Goal: Check status: Check status

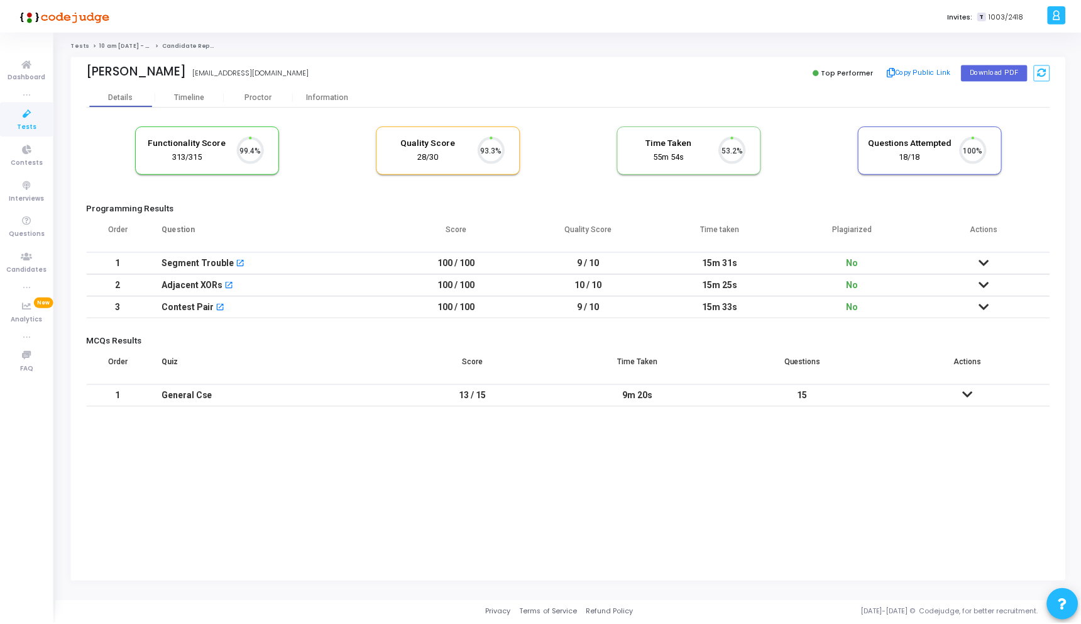
scroll to position [26, 32]
click at [257, 97] on div "Proctor" at bounding box center [259, 96] width 69 height 9
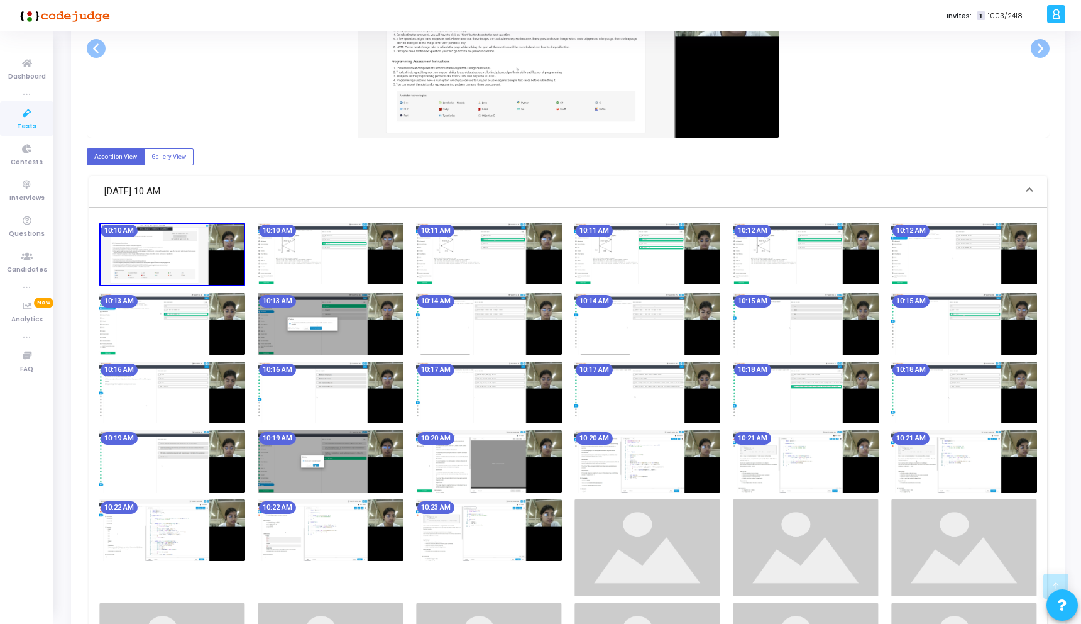
scroll to position [449, 0]
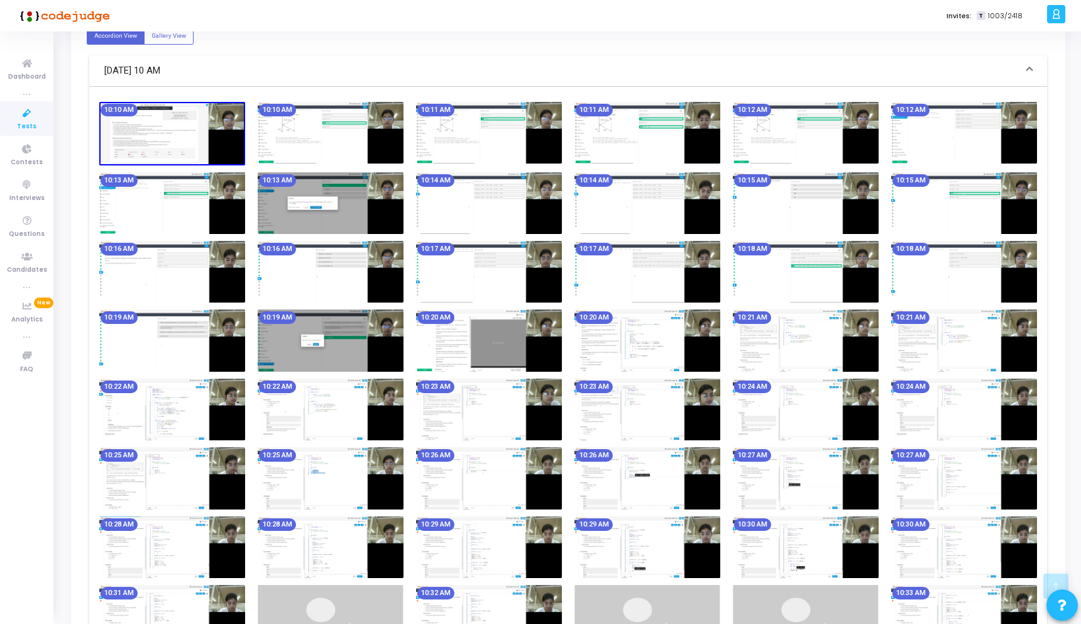
click at [707, 415] on img at bounding box center [648, 409] width 146 height 62
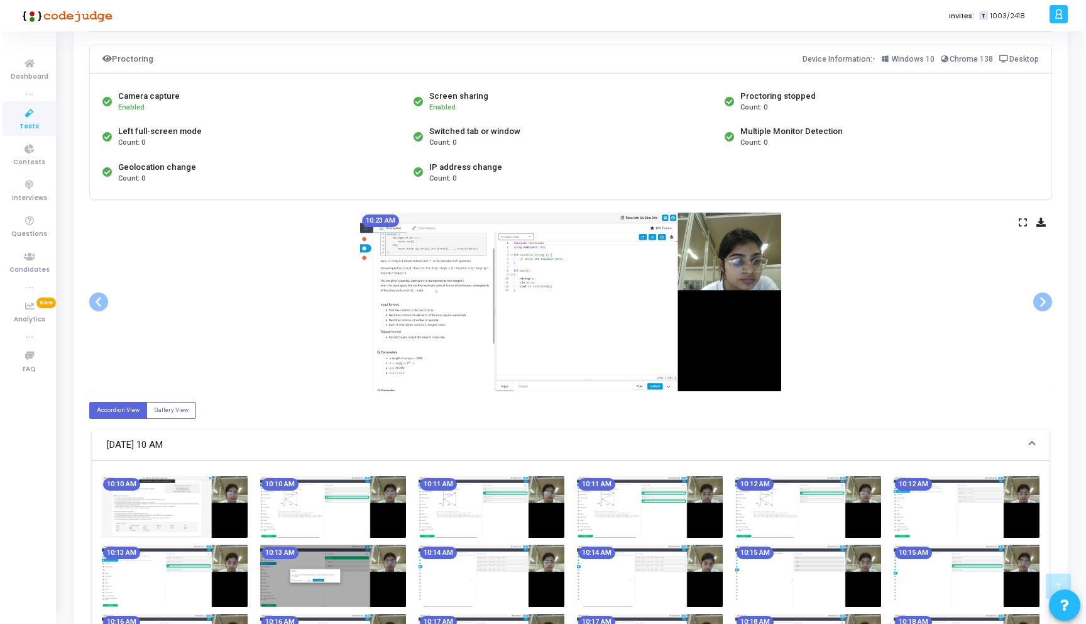
scroll to position [0, 0]
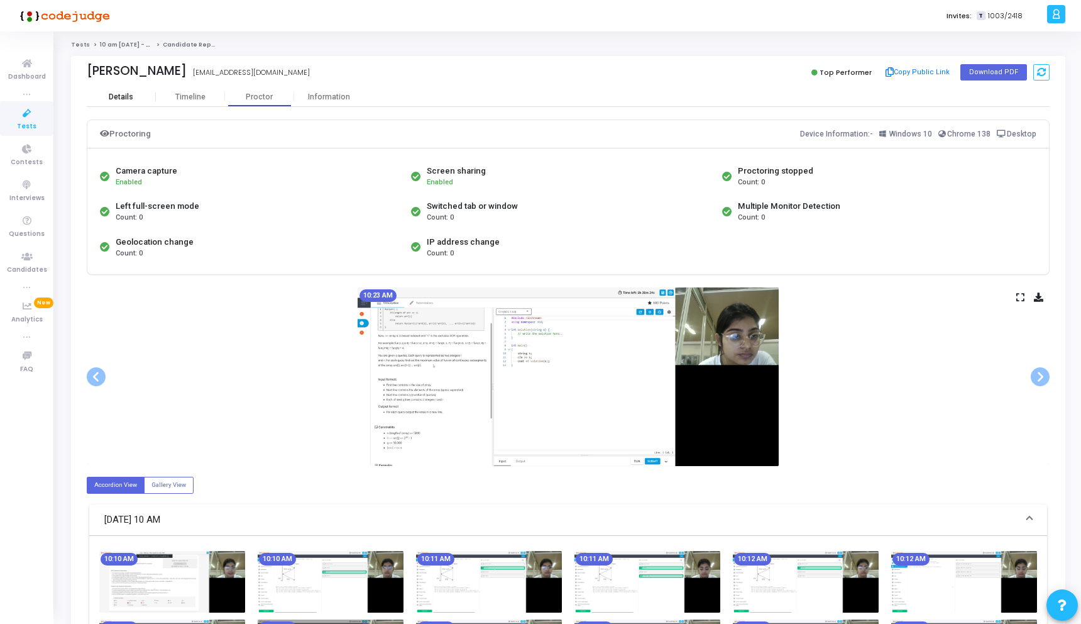
click at [114, 91] on div "Details" at bounding box center [121, 96] width 69 height 19
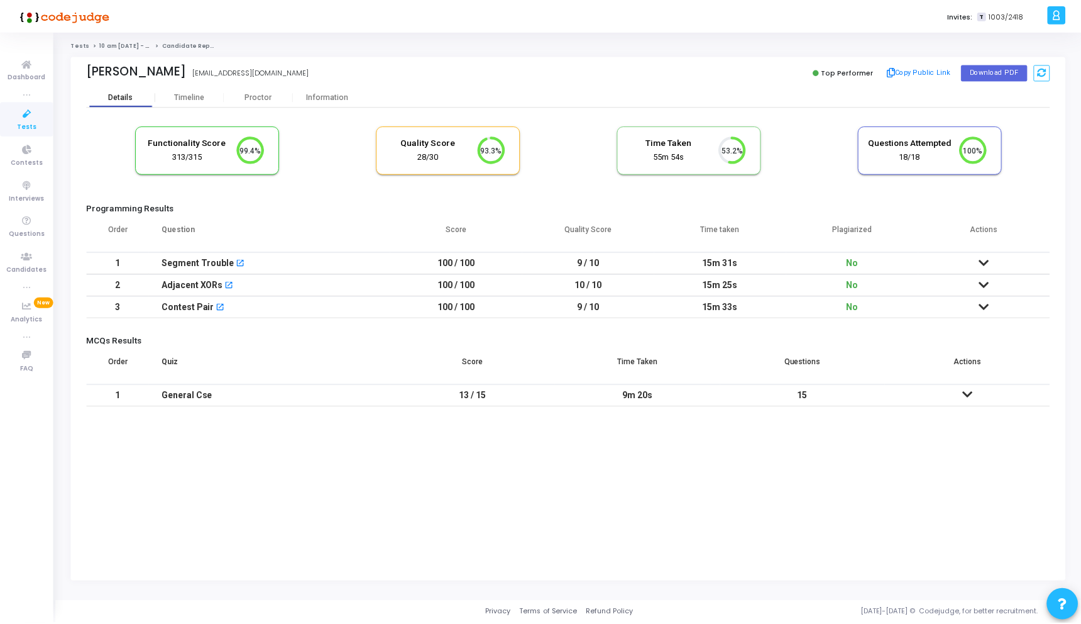
scroll to position [26, 32]
click at [332, 94] on div "Information" at bounding box center [328, 96] width 69 height 9
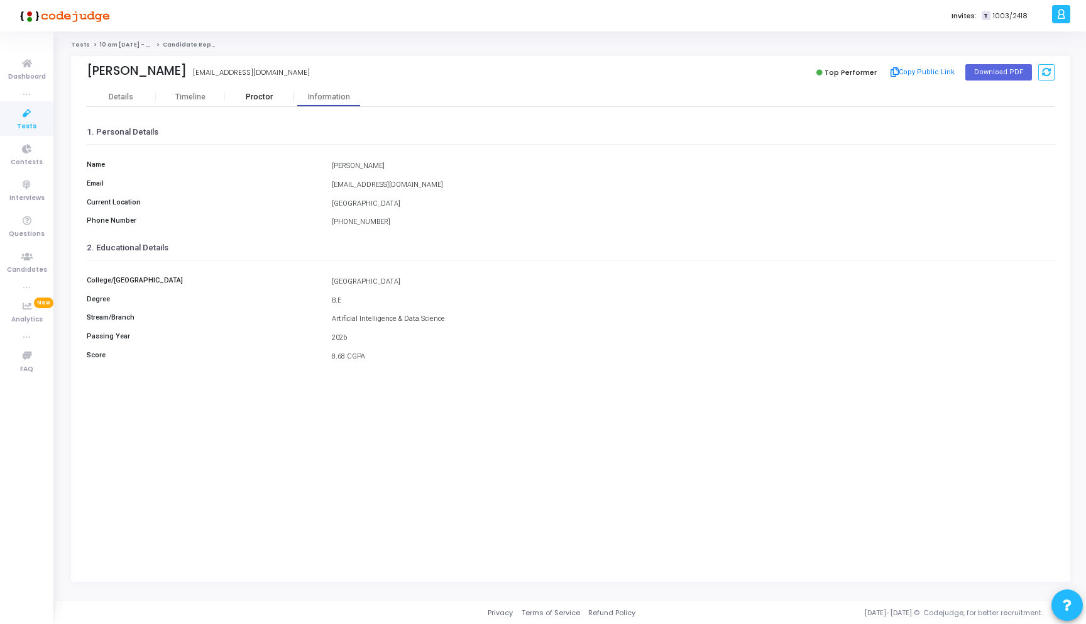
click at [268, 97] on div "Proctor" at bounding box center [259, 96] width 69 height 9
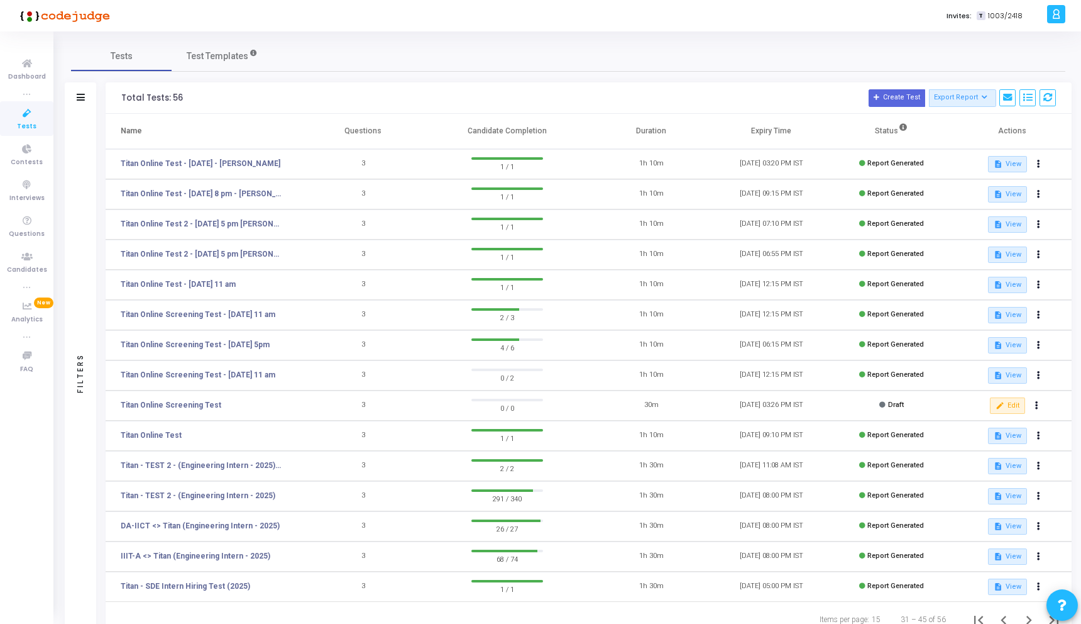
scroll to position [45, 0]
